Goal: Transaction & Acquisition: Purchase product/service

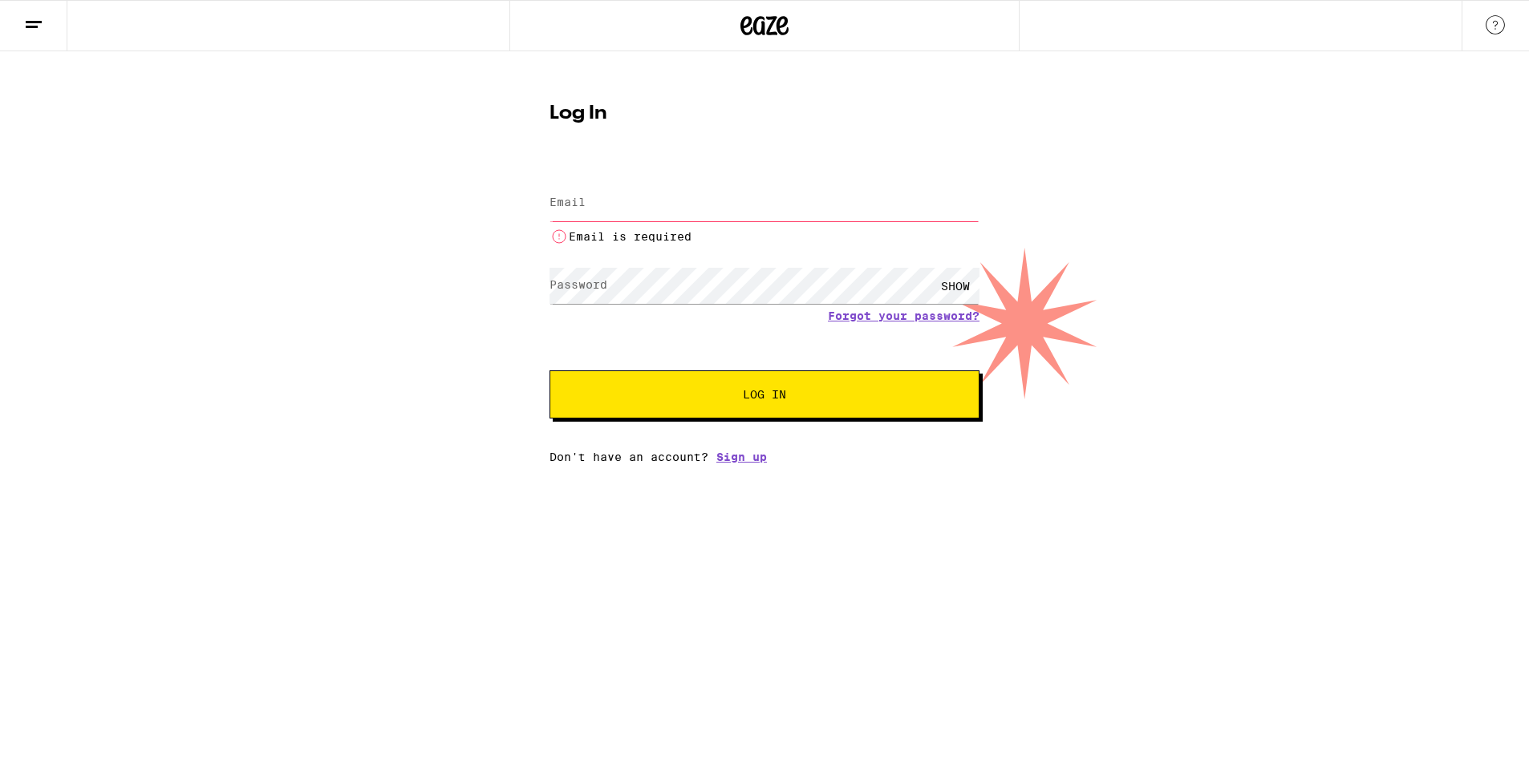
click at [685, 214] on input "Email" at bounding box center [764, 203] width 430 height 36
type input "dylskolnik@gmail.com"
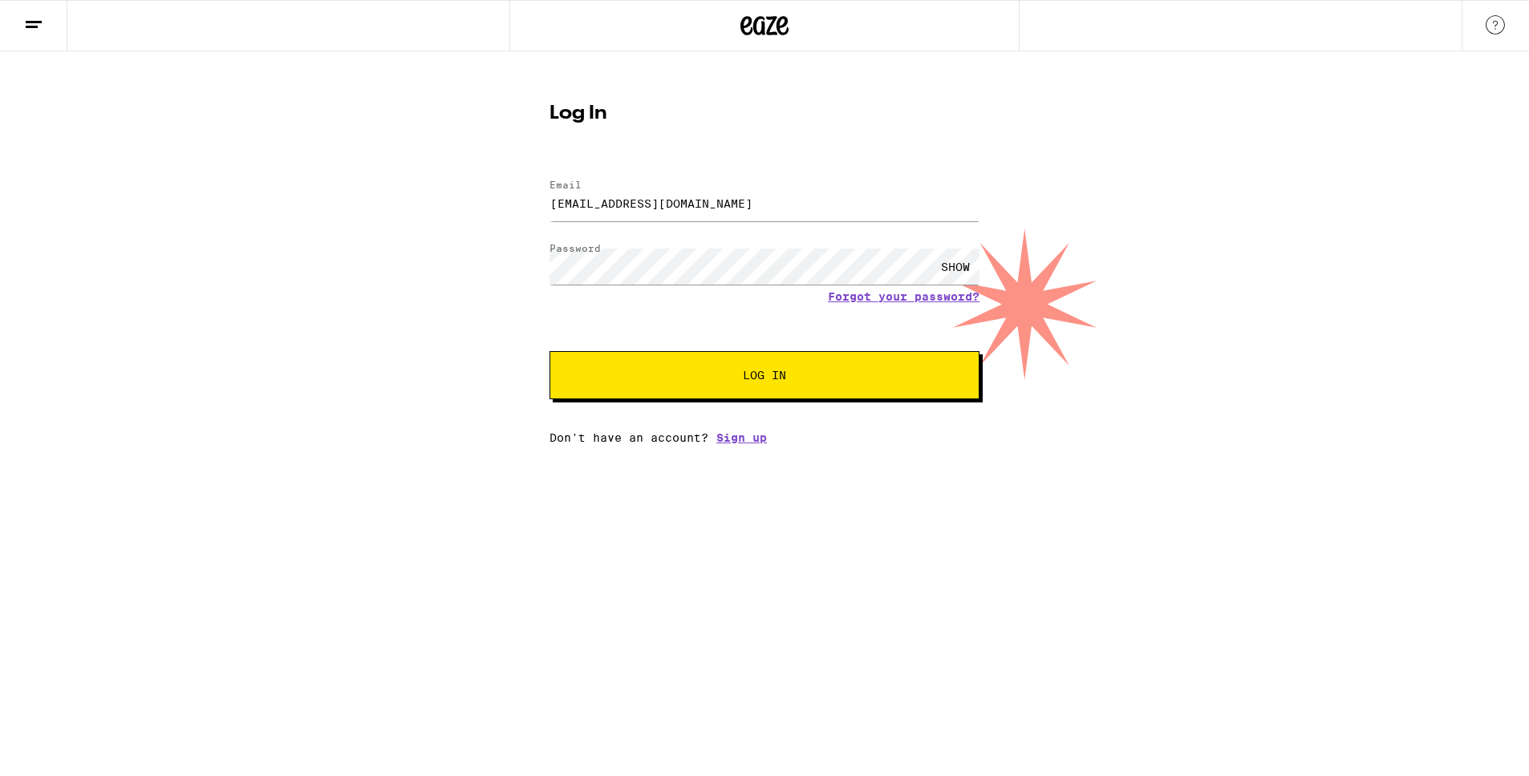
click at [944, 264] on div "SHOW" at bounding box center [955, 267] width 48 height 36
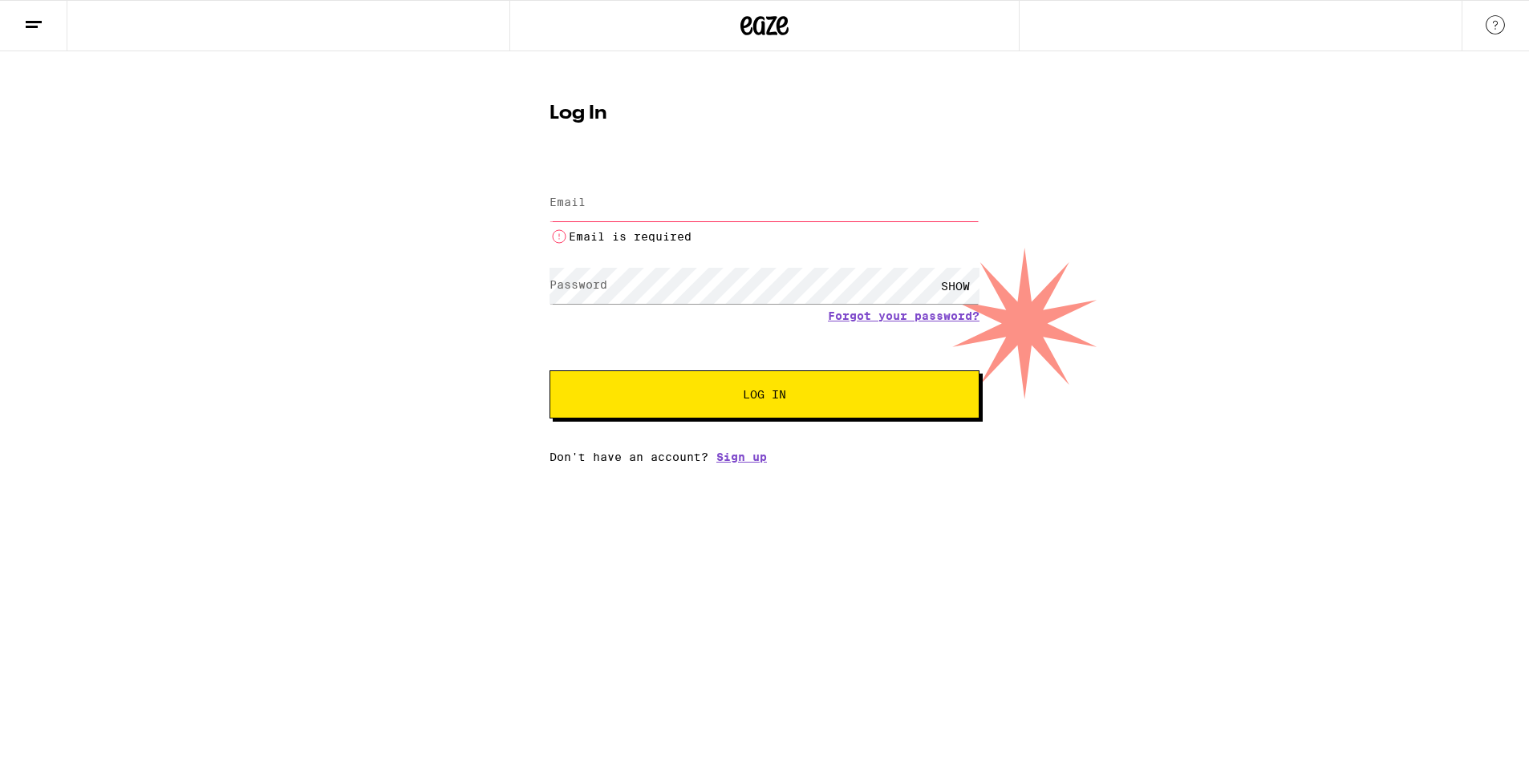
type input "dylskolnik@gmail.com"
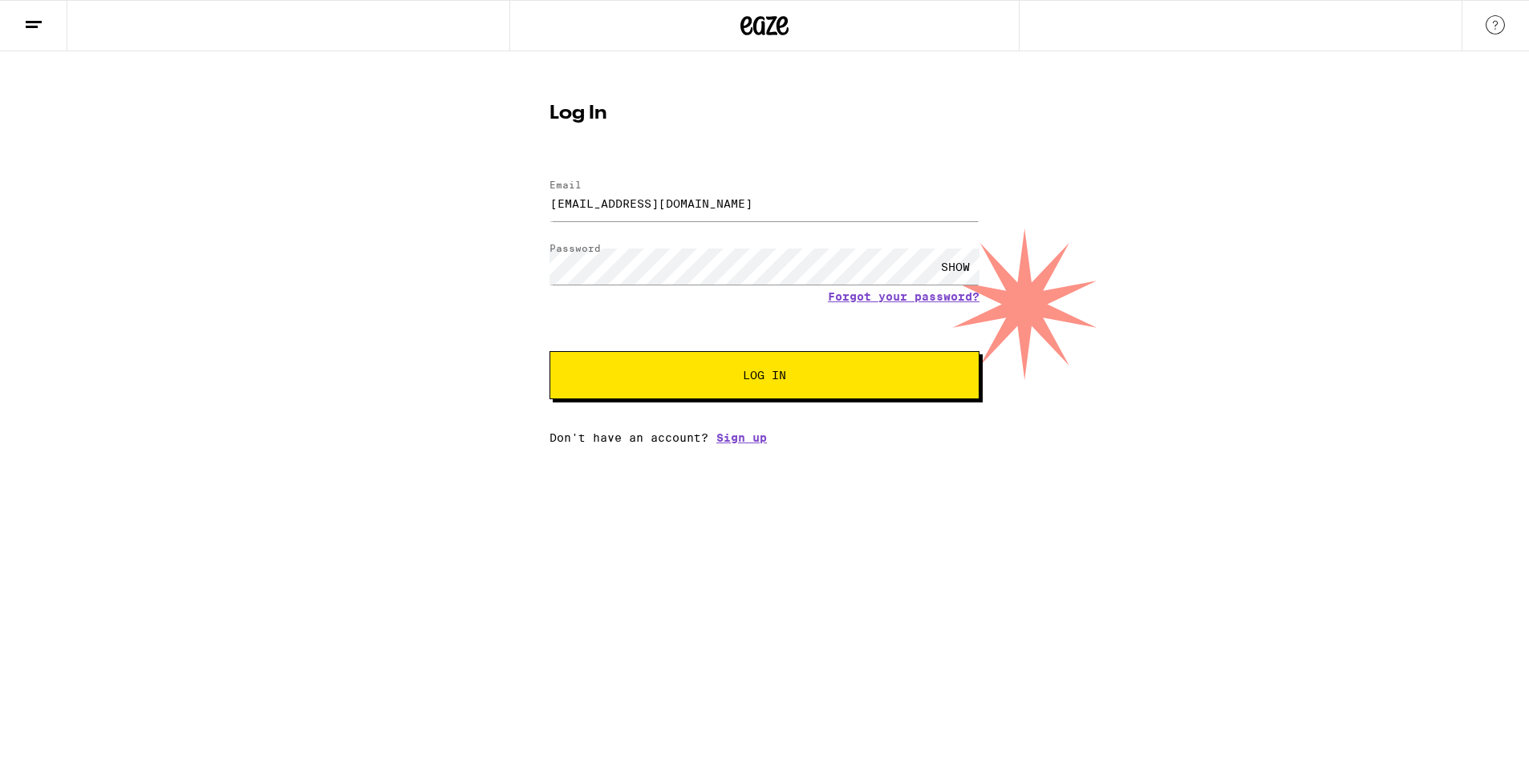
click at [718, 374] on span "Log In" at bounding box center [764, 375] width 300 height 11
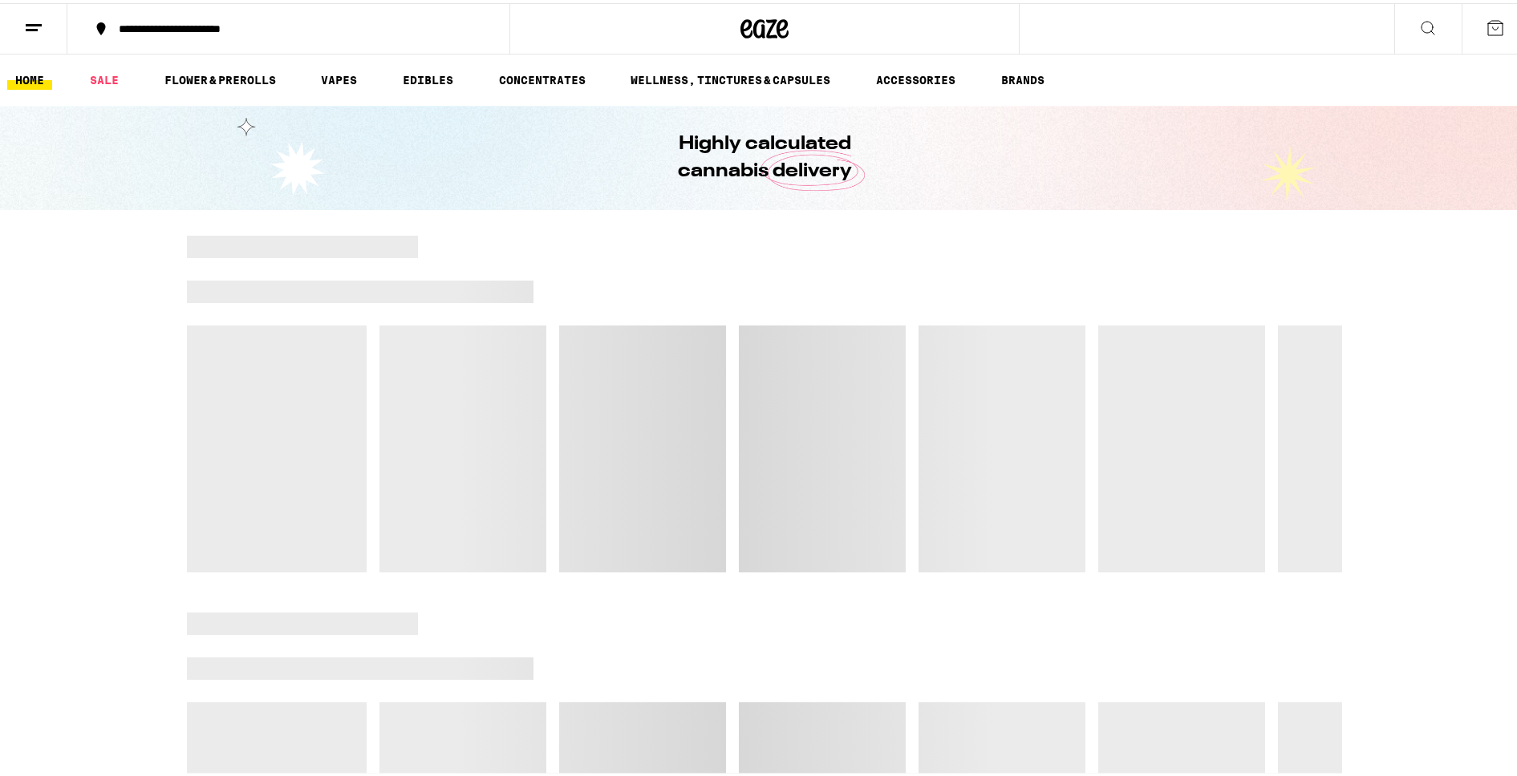
click at [1486, 22] on icon at bounding box center [1494, 24] width 19 height 19
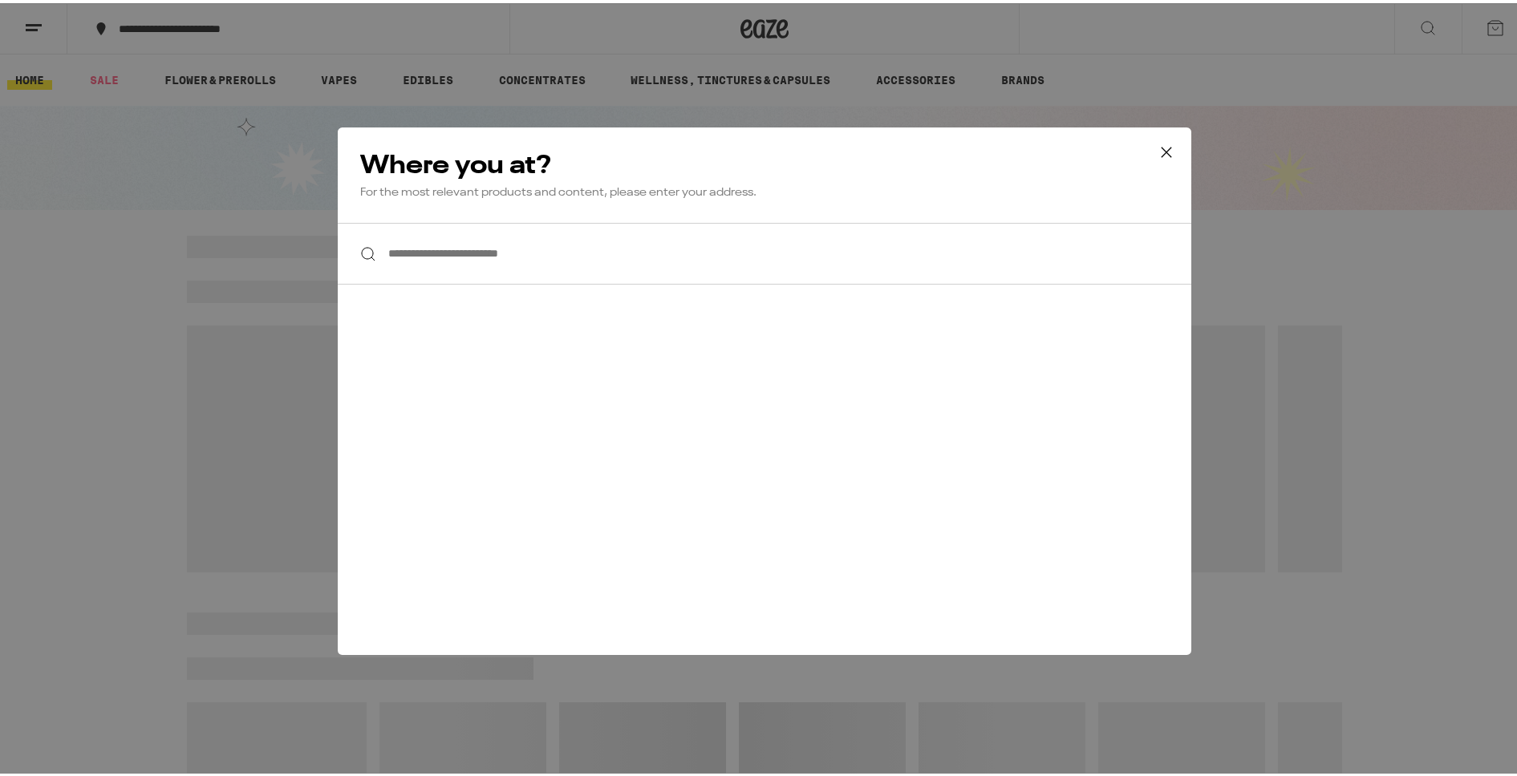
click at [643, 245] on input "**********" at bounding box center [764, 251] width 853 height 62
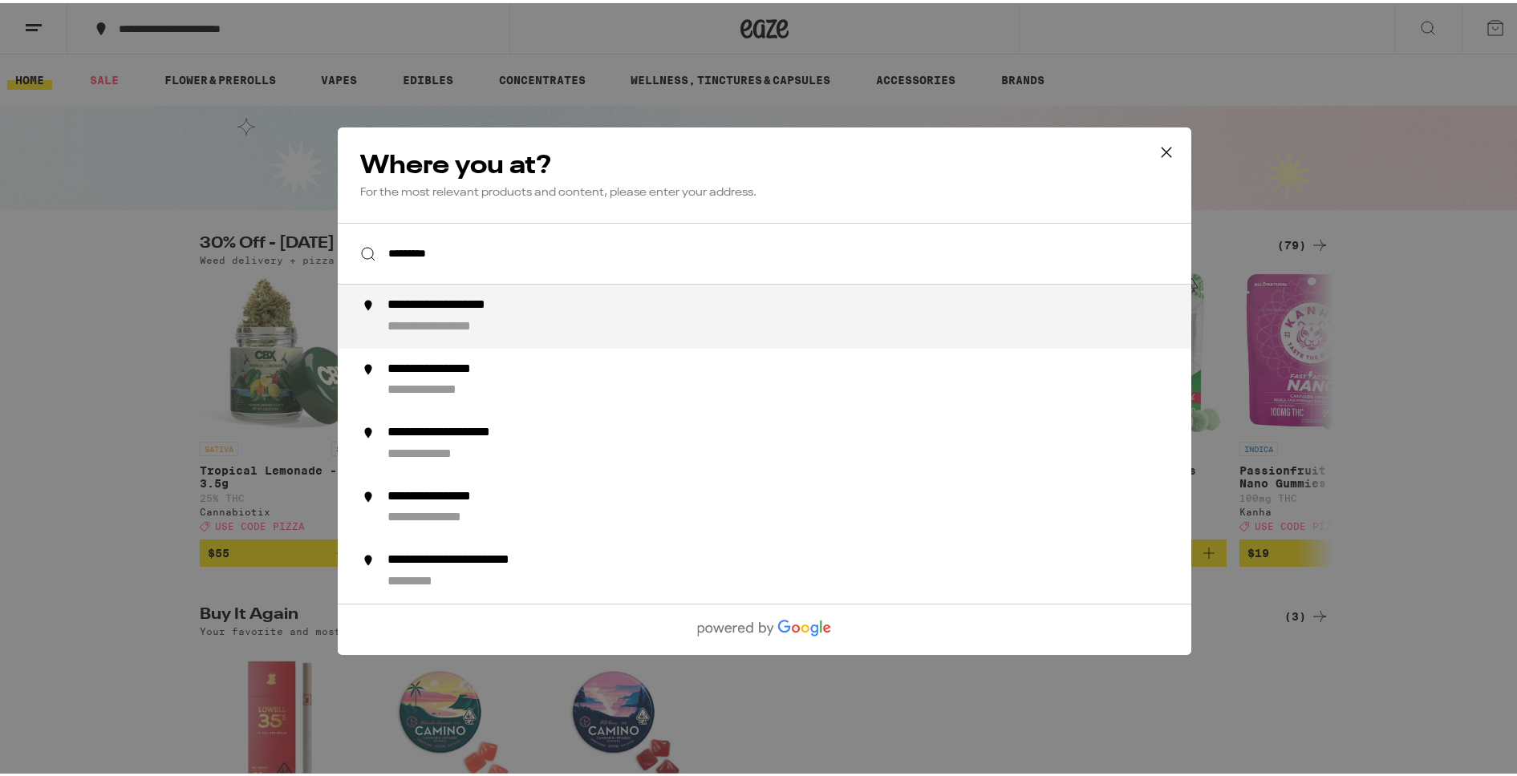
click at [610, 308] on div "**********" at bounding box center [796, 313] width 818 height 38
type input "**********"
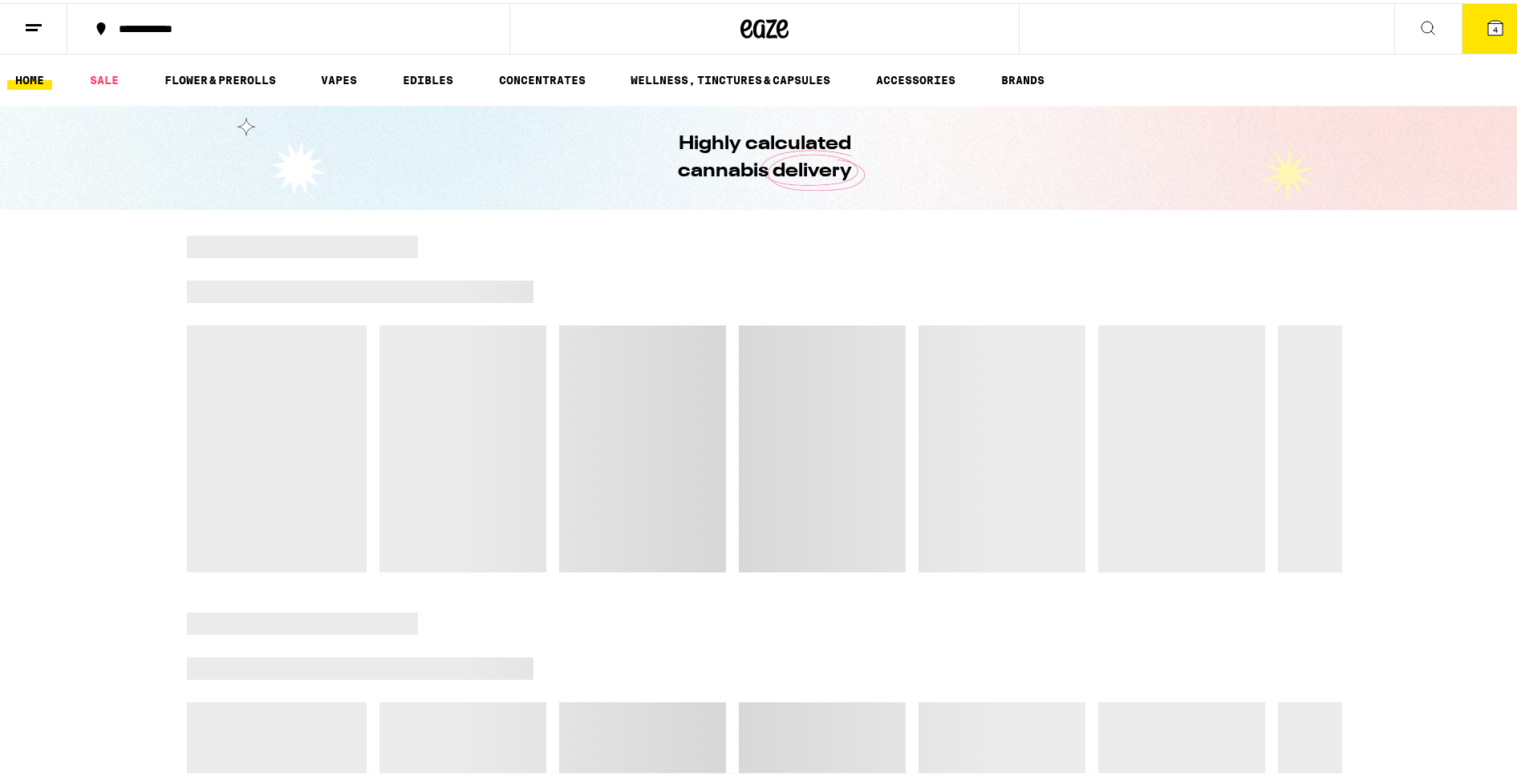
click at [1467, 35] on button "4" at bounding box center [1494, 26] width 67 height 50
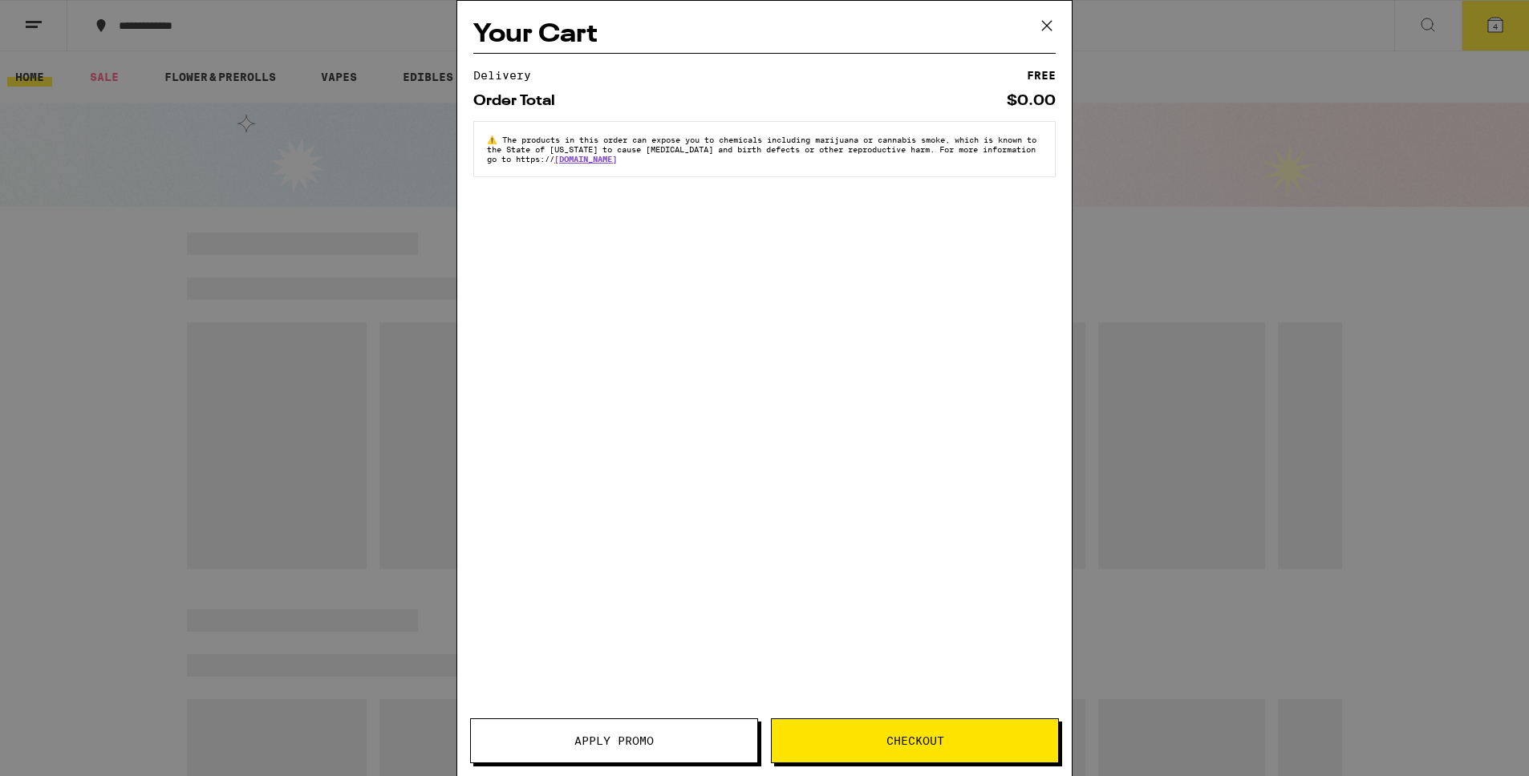
click at [1045, 31] on icon at bounding box center [1047, 26] width 24 height 24
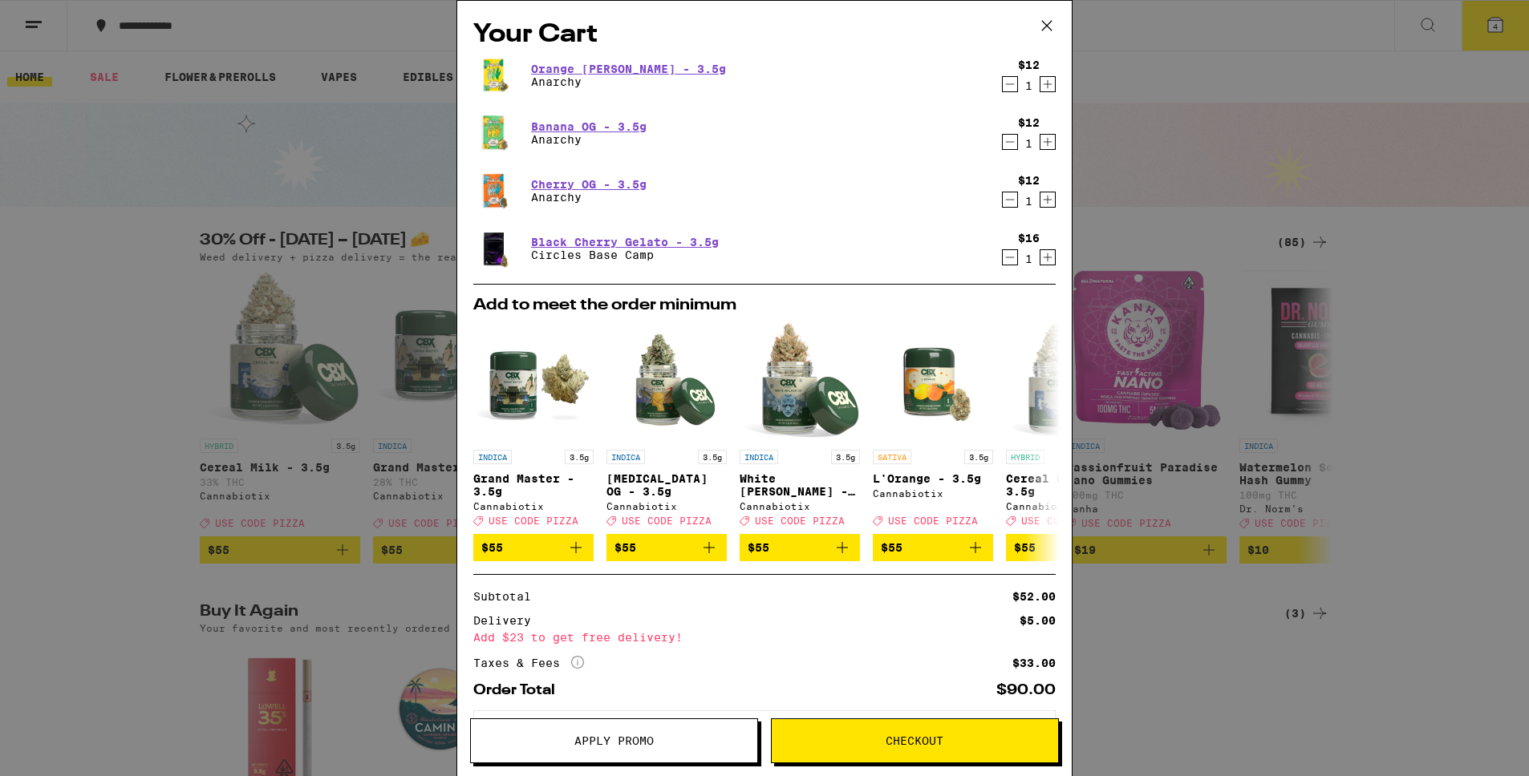
click at [875, 741] on span "Checkout" at bounding box center [915, 740] width 286 height 11
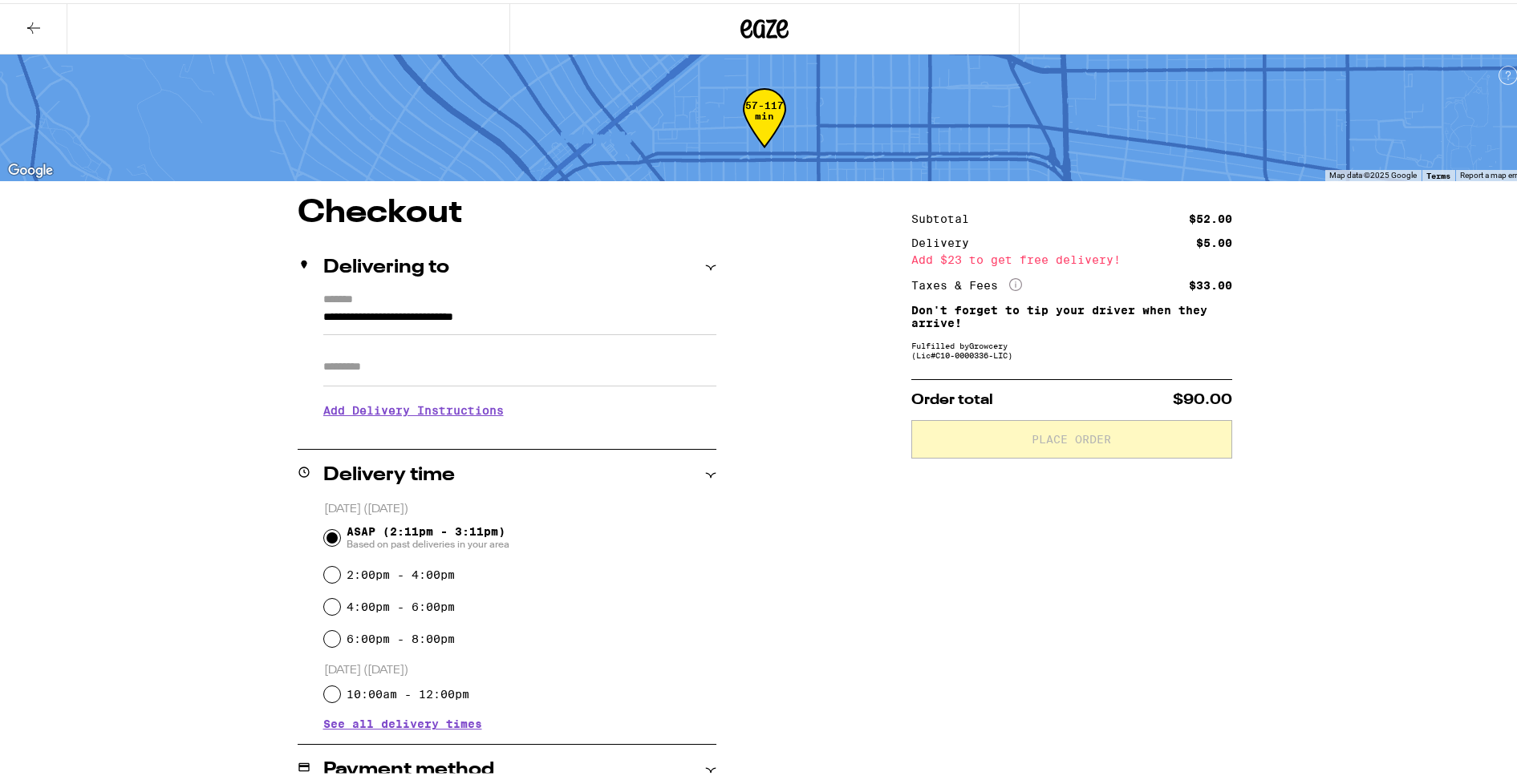
click at [436, 409] on h3 "Add Delivery Instructions" at bounding box center [519, 407] width 393 height 37
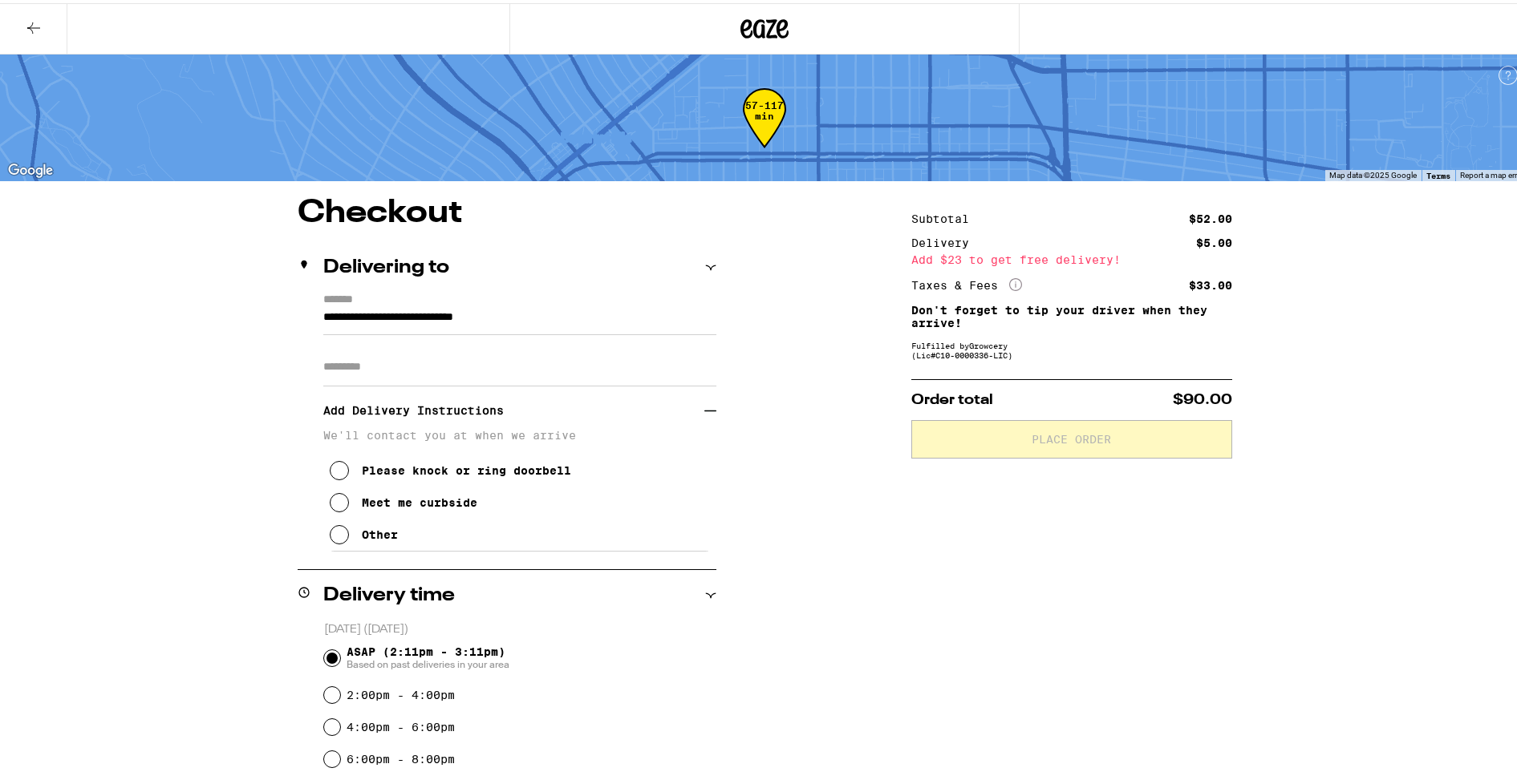
click at [368, 532] on div "Other" at bounding box center [380, 531] width 36 height 13
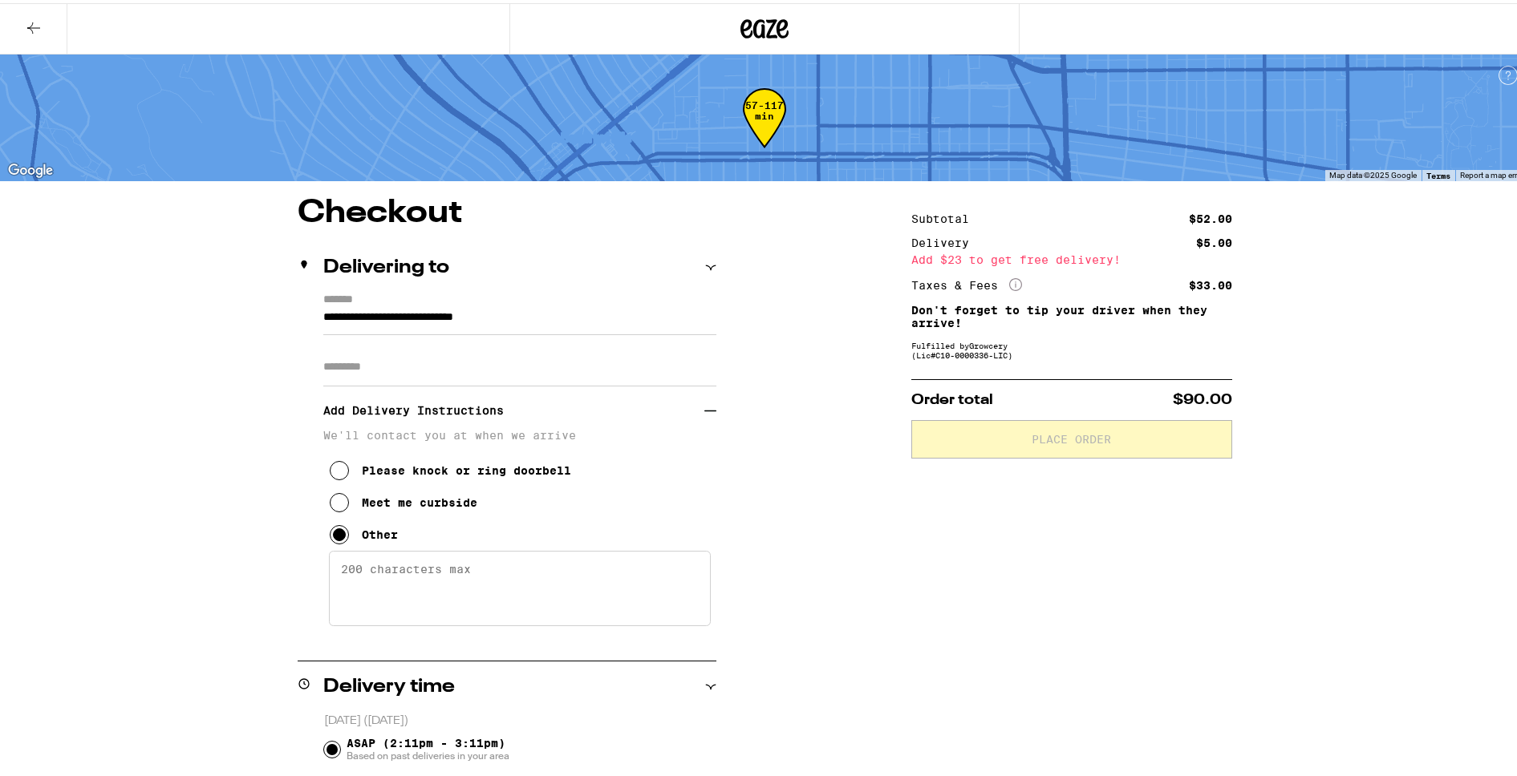
click at [371, 576] on textarea "Enter any other delivery instructions you want driver to know" at bounding box center [520, 585] width 382 height 75
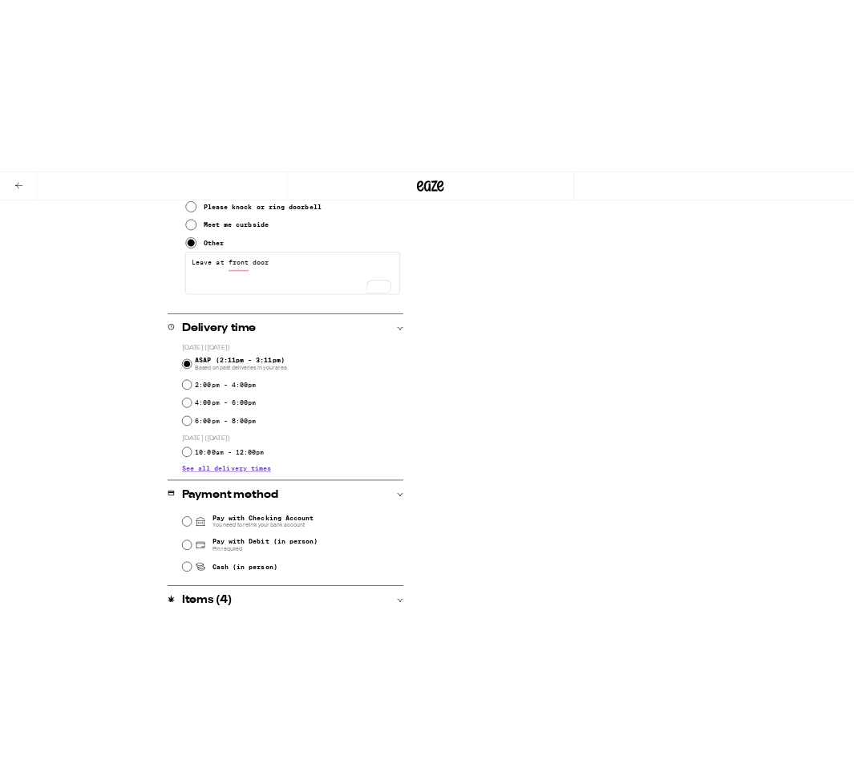
scroll to position [578, 0]
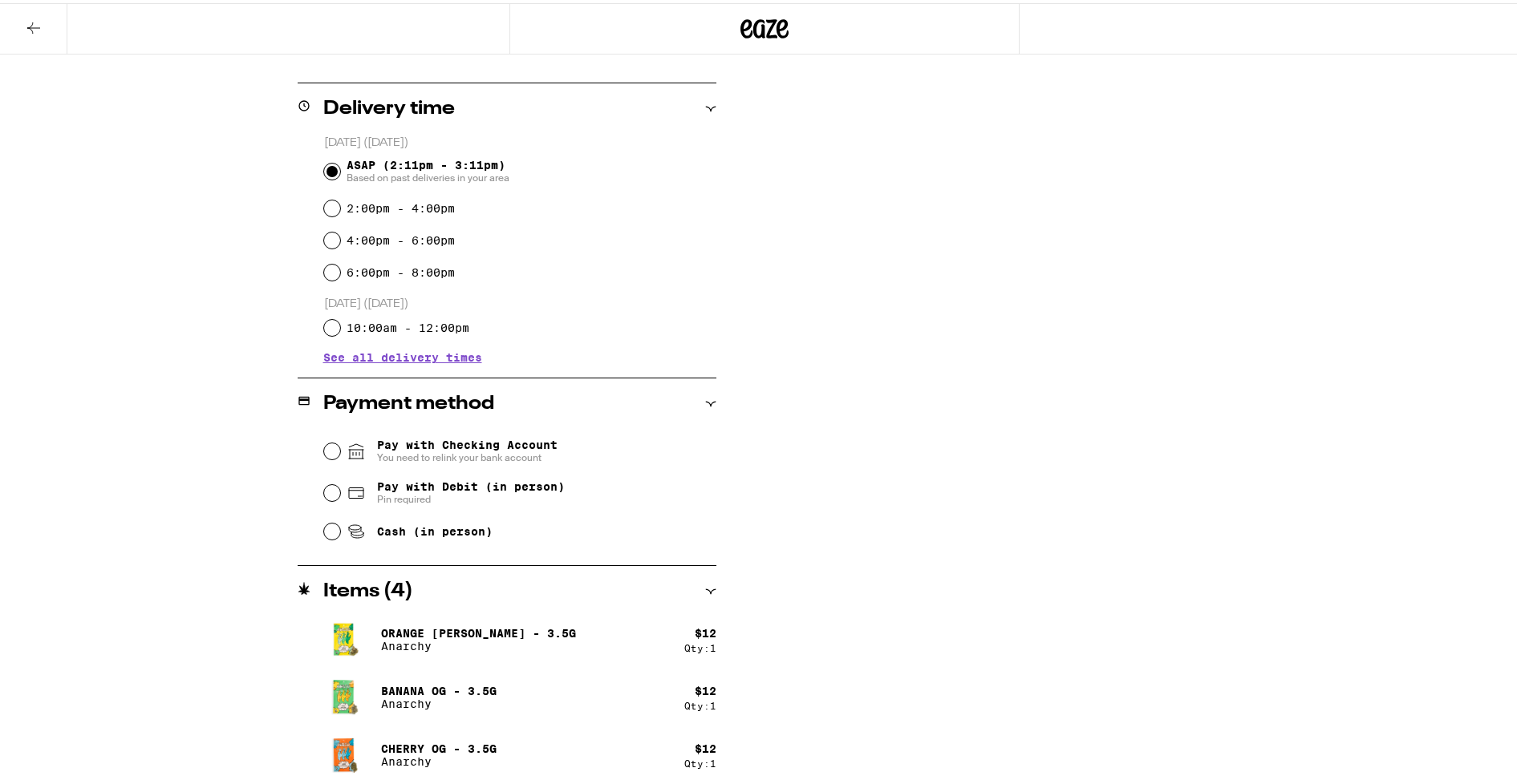
type textarea "Leave at front door"
click at [363, 449] on span "Pay with Checking Account You need to relink your bank account" at bounding box center [451, 449] width 211 height 26
click at [340, 449] on input "Pay with Checking Account You need to relink your bank account" at bounding box center [332, 448] width 16 height 16
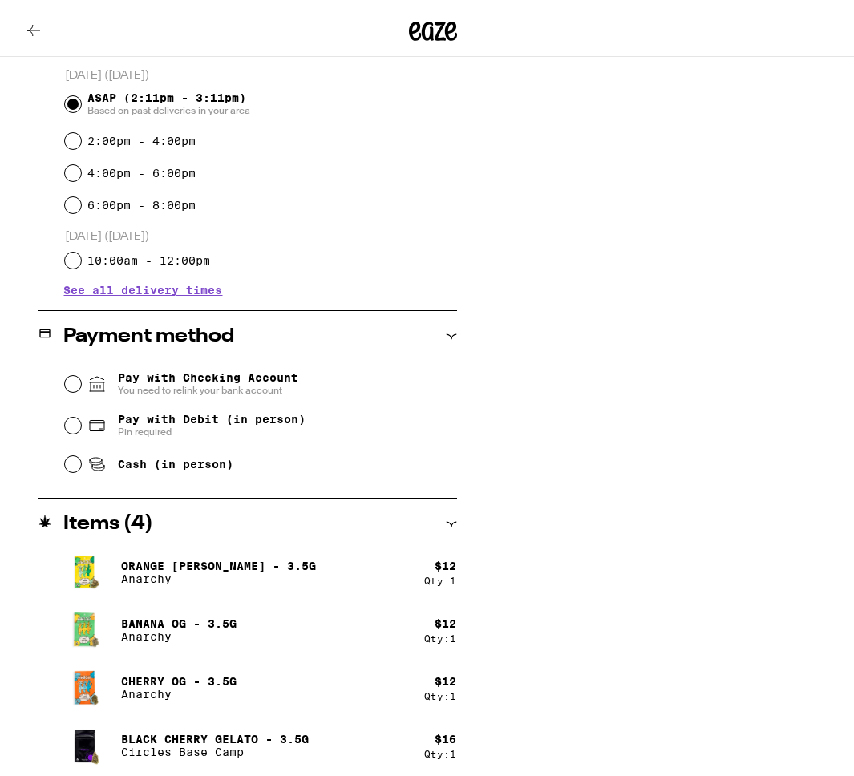
scroll to position [648, 0]
click at [168, 417] on span "Pay with Debit (in person)" at bounding box center [212, 413] width 188 height 13
click at [81, 417] on input "Pay with Debit (in person) Pin required" at bounding box center [73, 420] width 16 height 16
radio input "true"
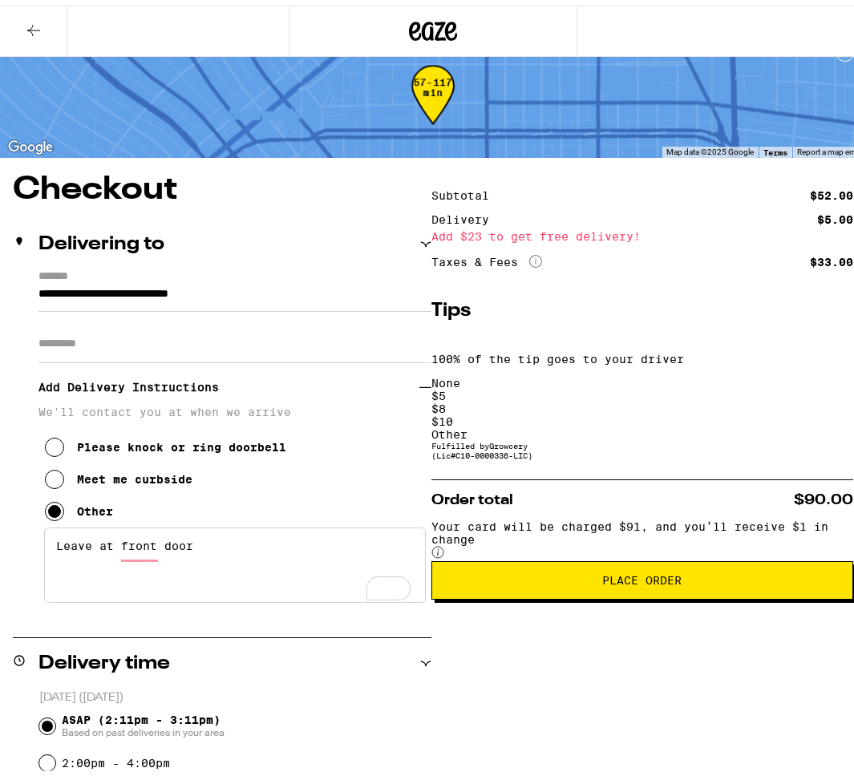
scroll to position [22, 0]
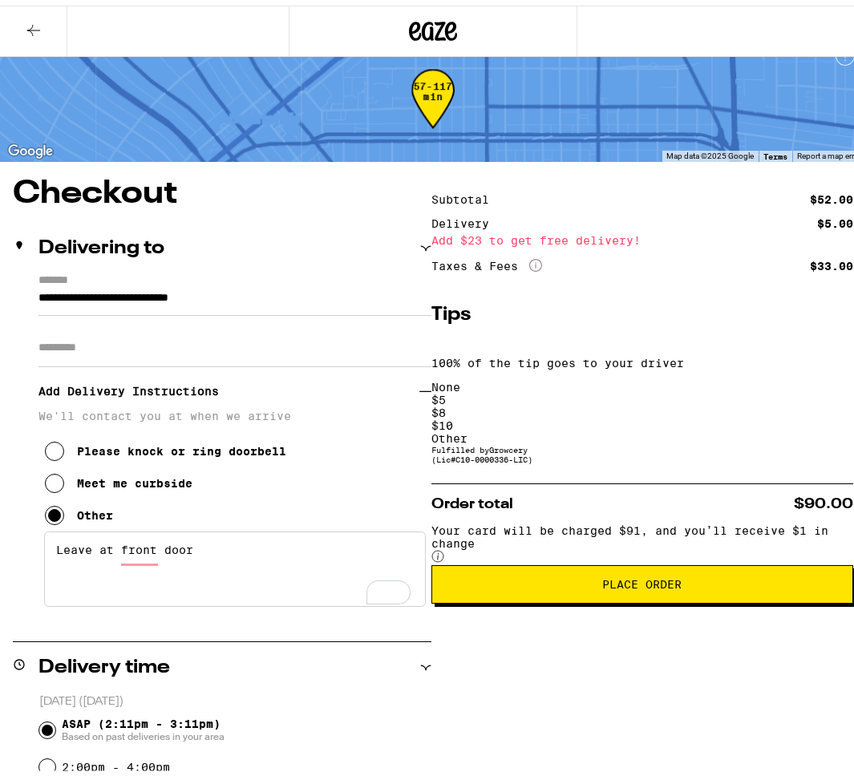
click at [772, 427] on div "Other" at bounding box center [643, 433] width 422 height 13
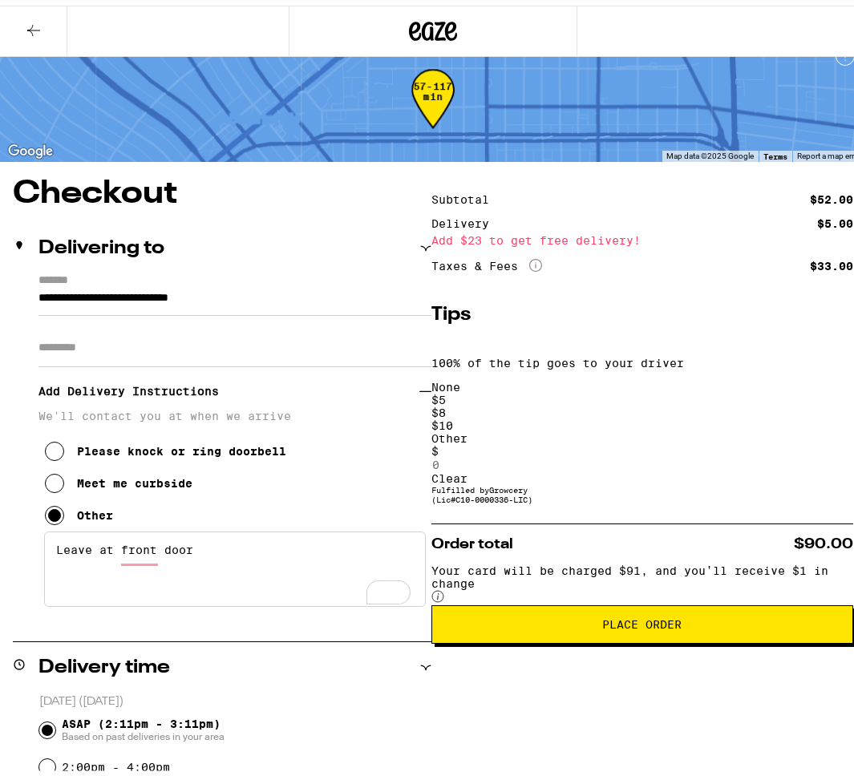
click at [579, 388] on div "$ 5" at bounding box center [643, 394] width 422 height 13
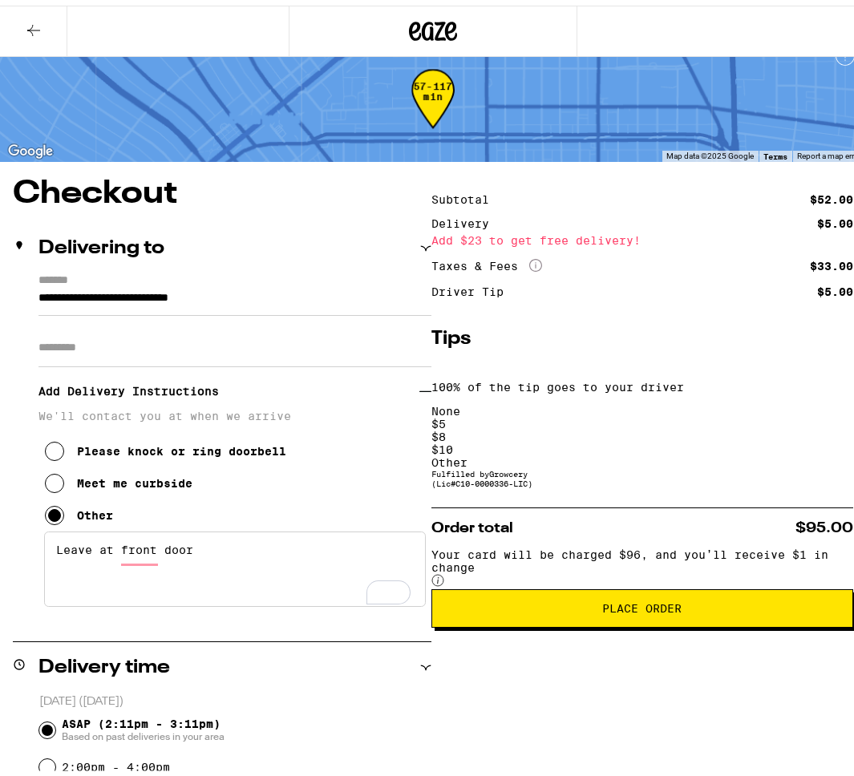
click at [129, 484] on div "Meet me curbside" at bounding box center [134, 478] width 115 height 13
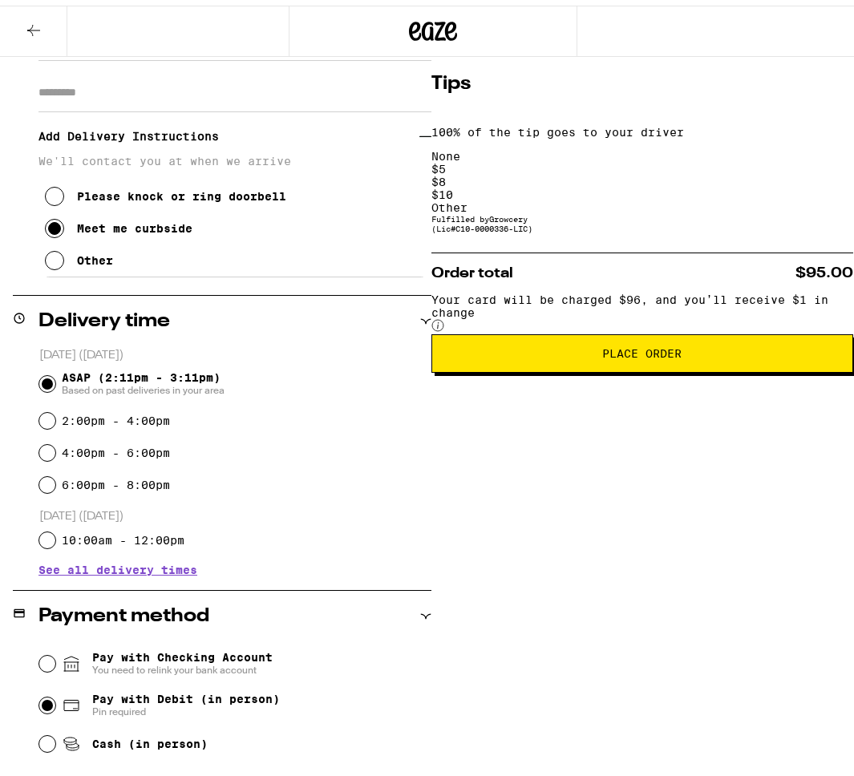
scroll to position [0, 0]
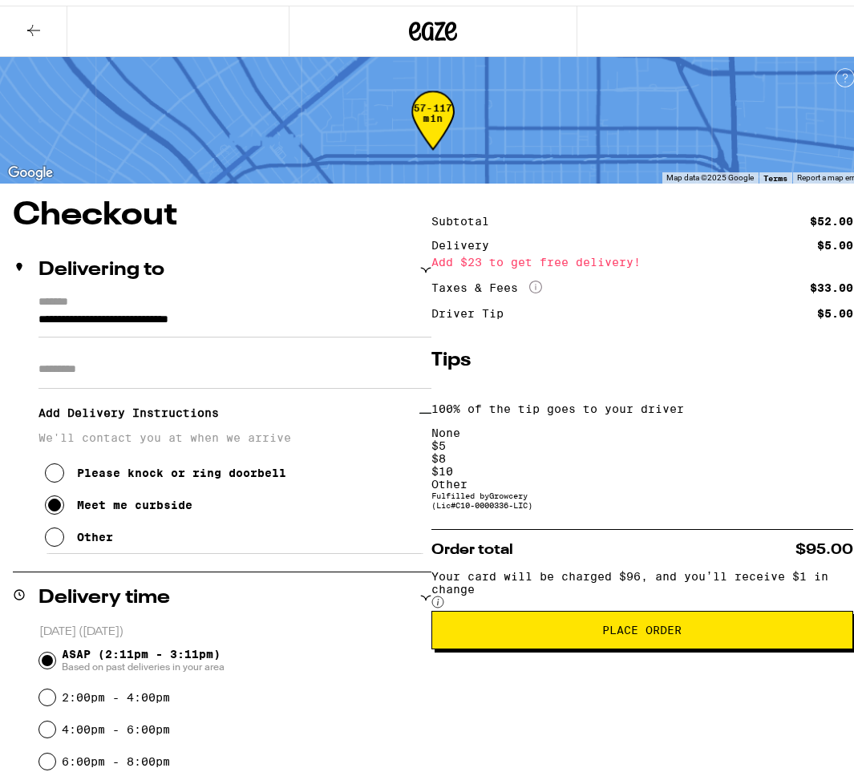
click at [640, 606] on button "Place Order" at bounding box center [643, 625] width 422 height 38
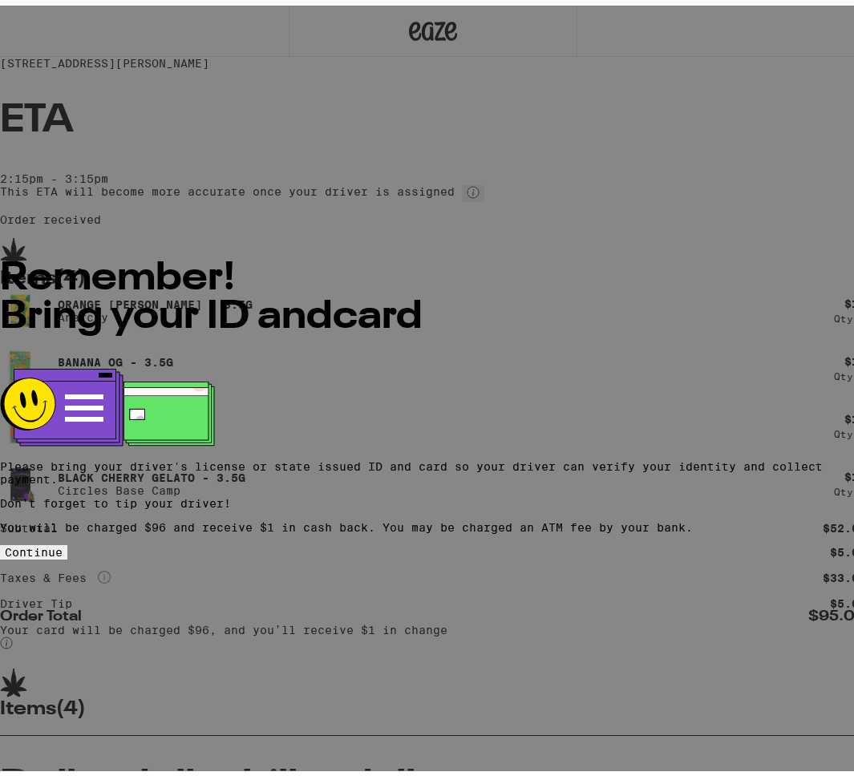
click at [63, 541] on span "Continue" at bounding box center [34, 547] width 58 height 13
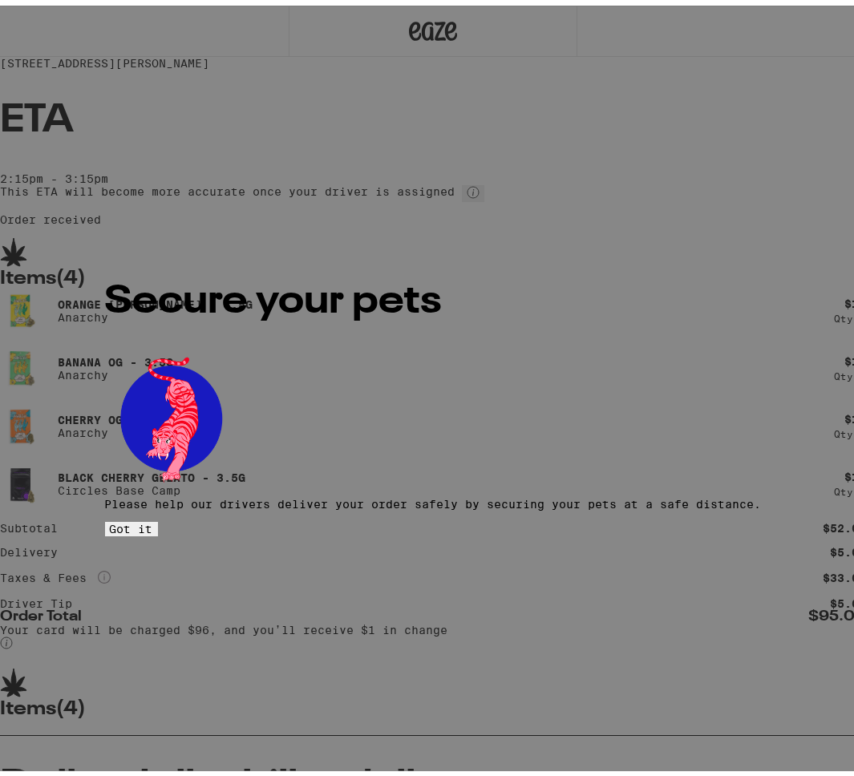
click at [153, 517] on span "Got it" at bounding box center [131, 523] width 43 height 13
